Goal: Task Accomplishment & Management: Manage account settings

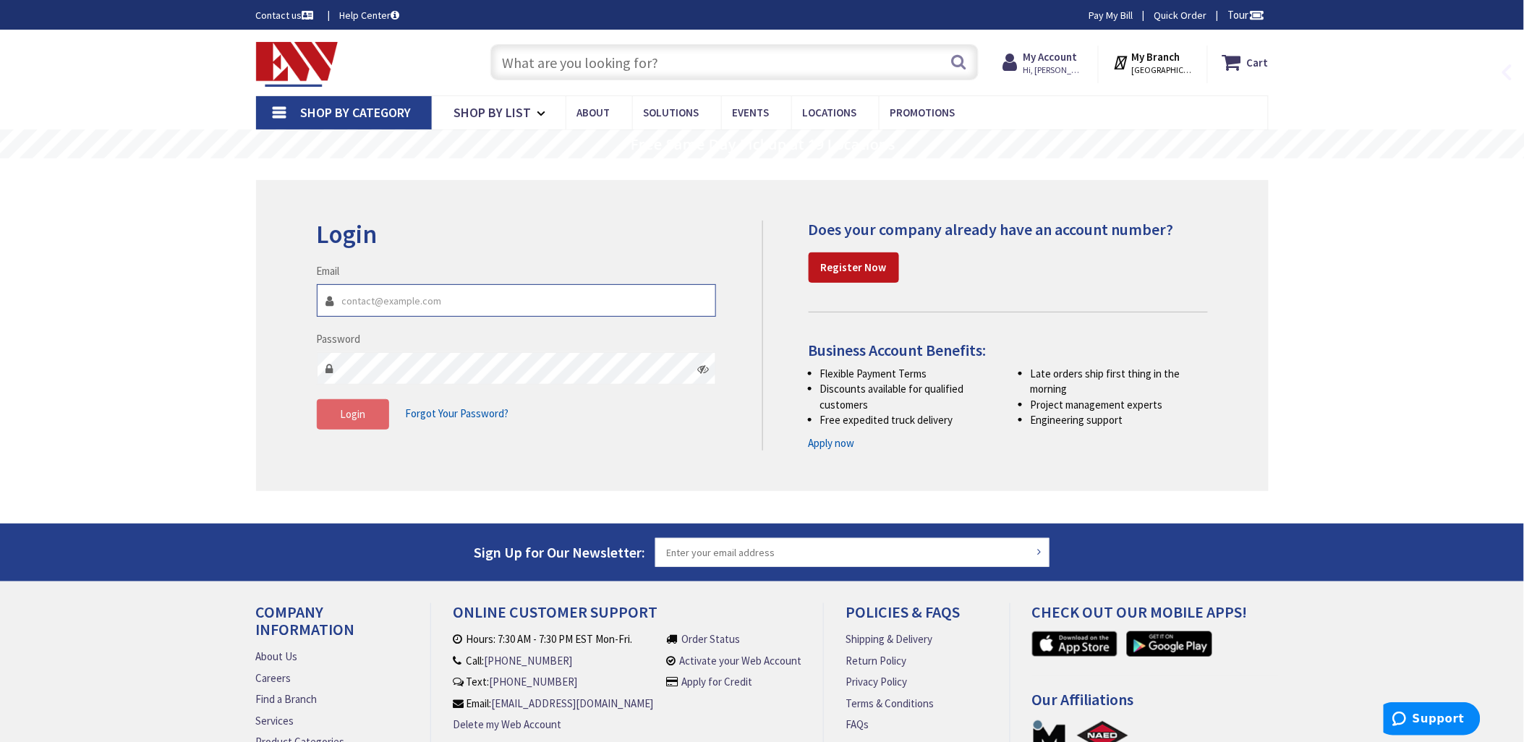
type input "[EMAIL_ADDRESS][DOMAIN_NAME]"
click at [346, 416] on span "Login" at bounding box center [352, 414] width 25 height 14
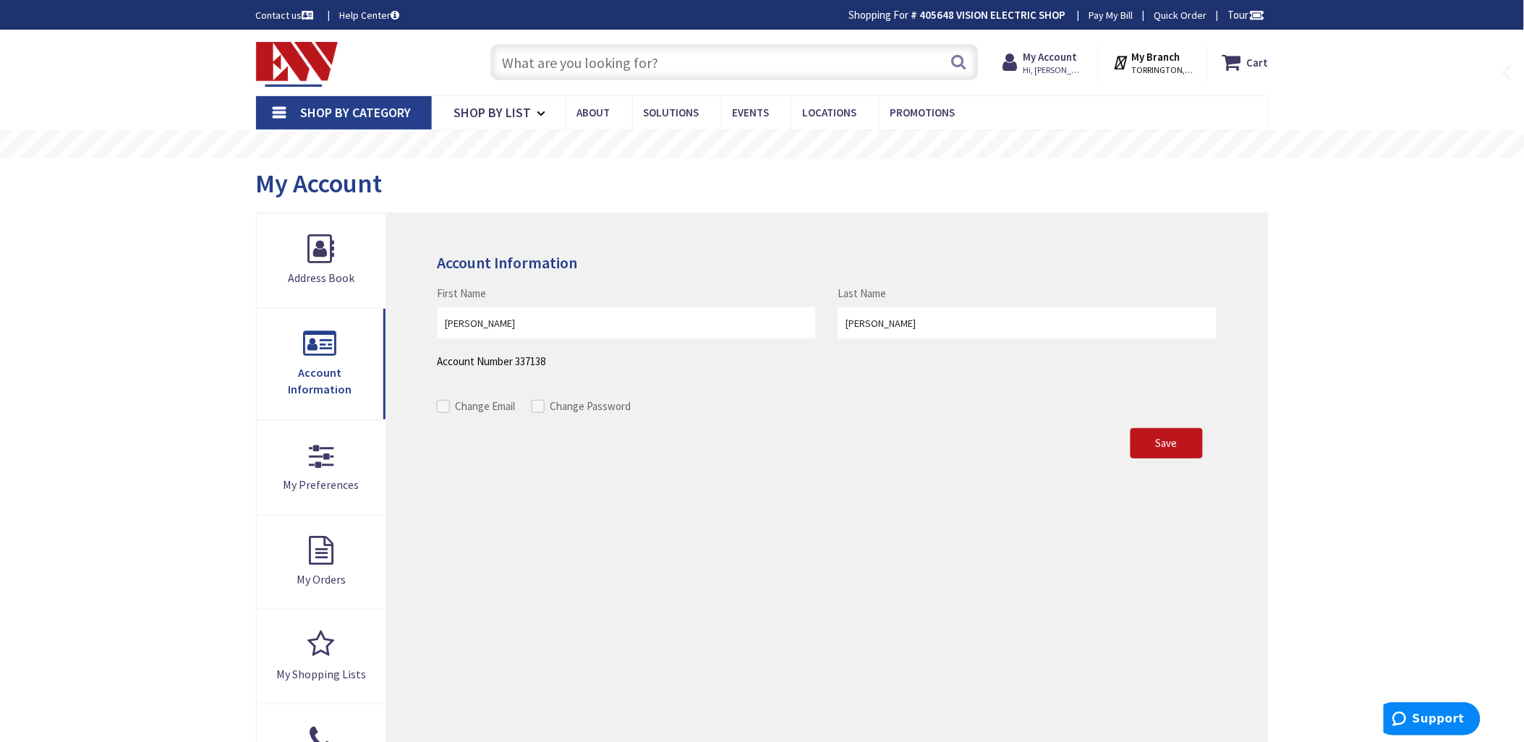
click at [1045, 59] on strong "My Account" at bounding box center [1050, 57] width 54 height 14
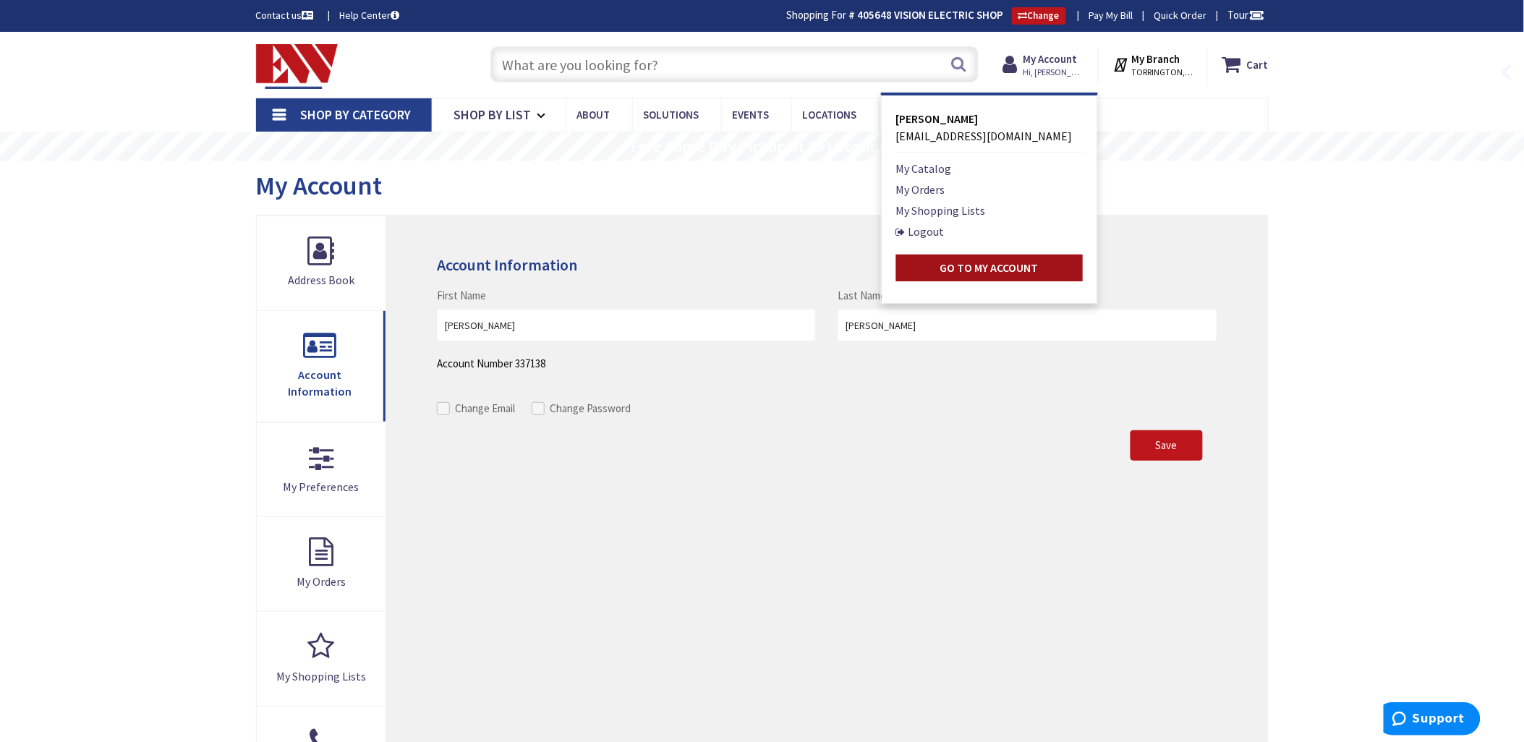
click at [1002, 268] on strong "Go to My Account" at bounding box center [989, 267] width 98 height 14
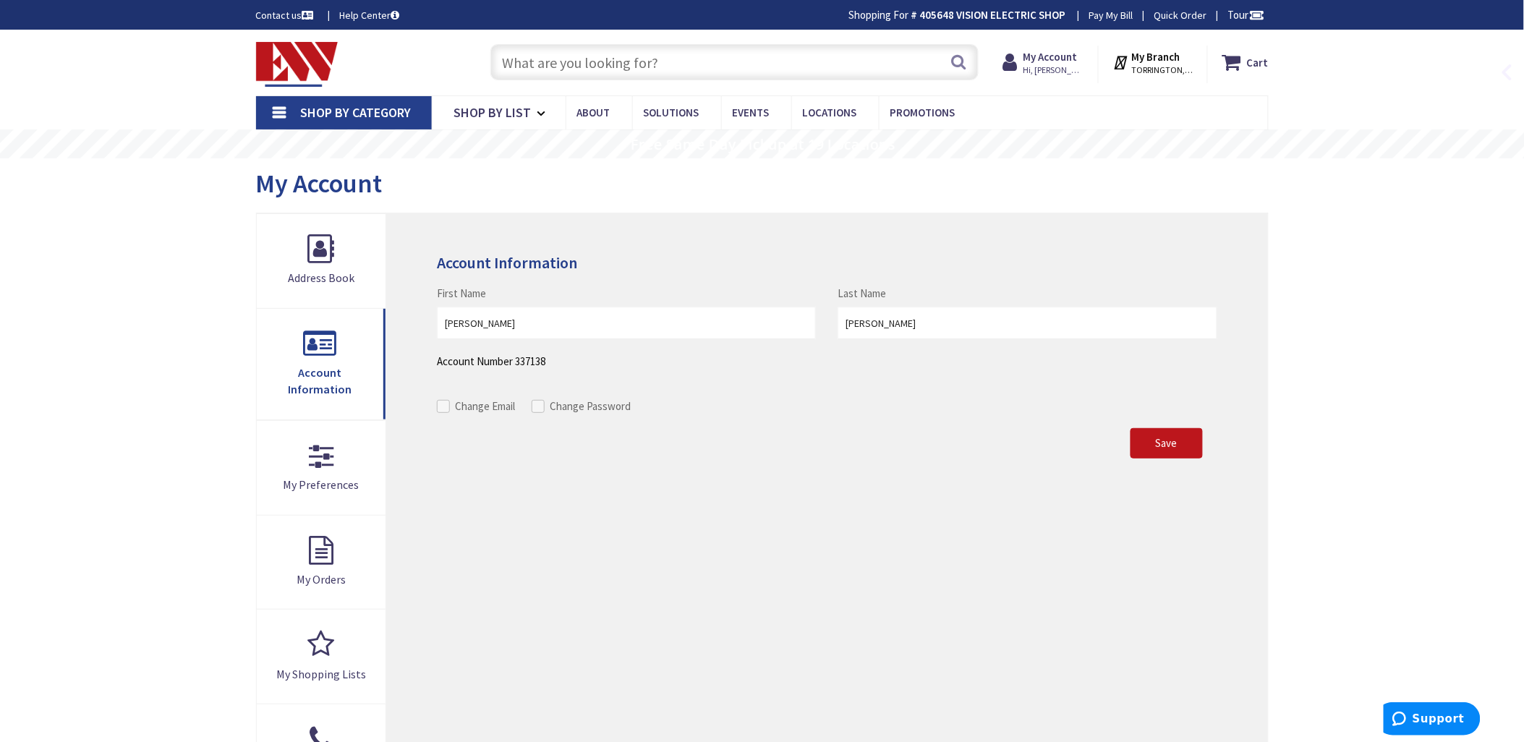
click at [974, 440] on div "Save Cancel" at bounding box center [827, 421] width 780 height 75
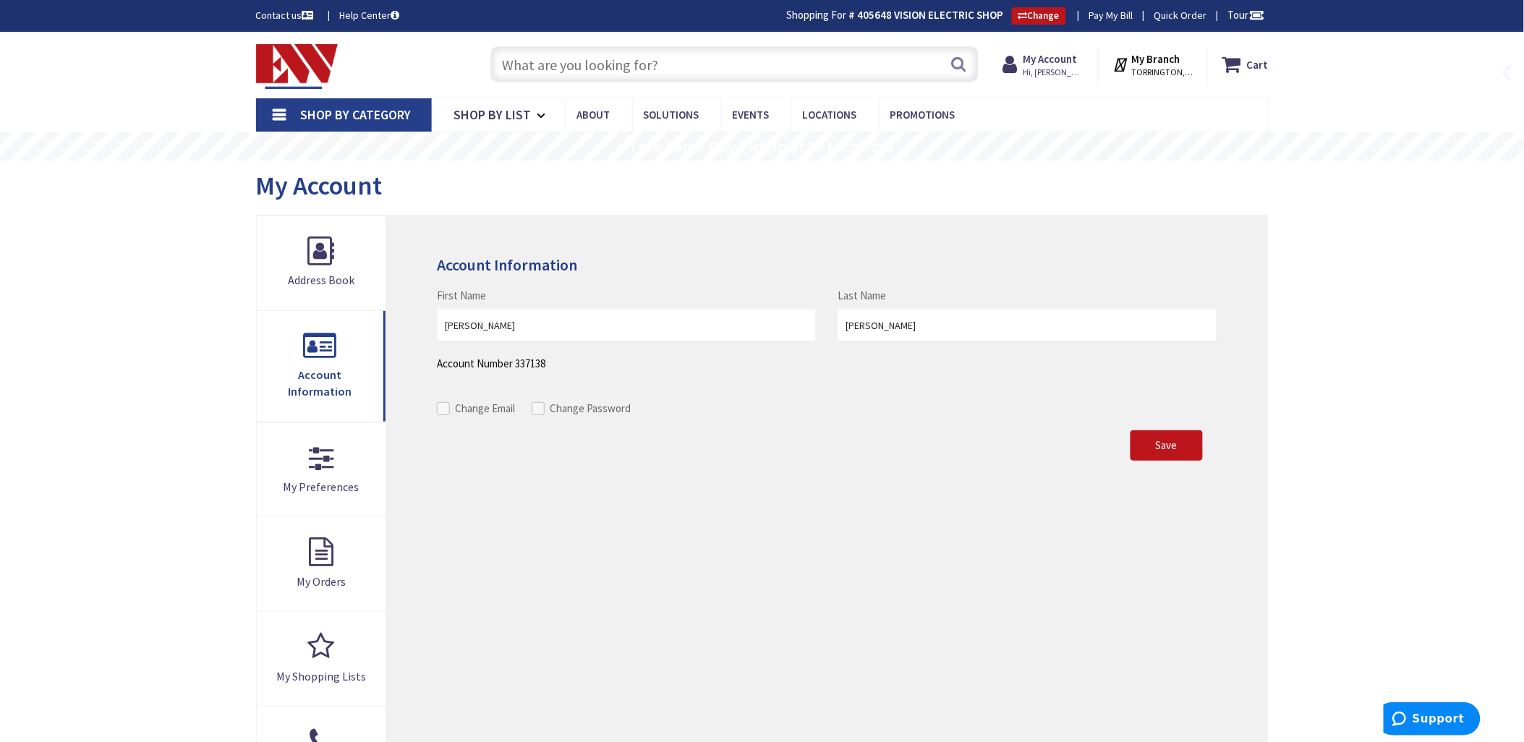
click at [554, 66] on input "text" at bounding box center [734, 64] width 488 height 36
click at [153, 328] on div "Skip to Content Toggle Nav Search Cart My Cart Close" at bounding box center [762, 617] width 1524 height 1171
click at [329, 340] on link "Account Information" at bounding box center [321, 366] width 129 height 111
